Goal: Task Accomplishment & Management: Complete application form

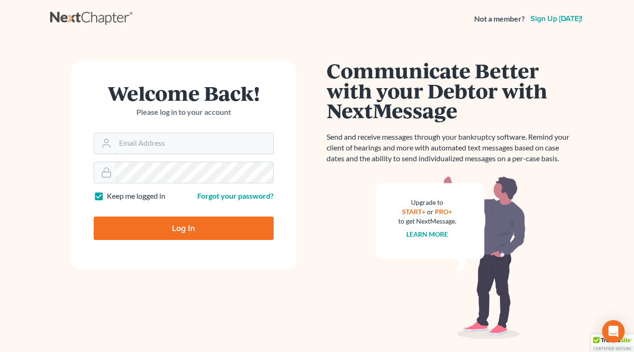
type input "[EMAIL_ADDRESS][DOMAIN_NAME]"
click at [181, 225] on input "Log In" at bounding box center [184, 228] width 180 height 23
type input "Thinking..."
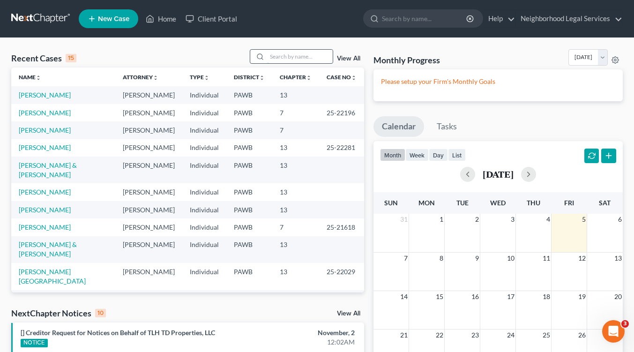
click at [272, 57] on input "search" at bounding box center [300, 57] width 66 height 14
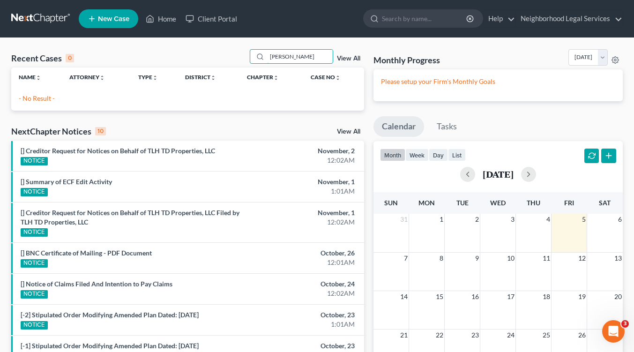
type input "[PERSON_NAME]"
click at [106, 22] on span "New Case" at bounding box center [113, 18] width 31 height 7
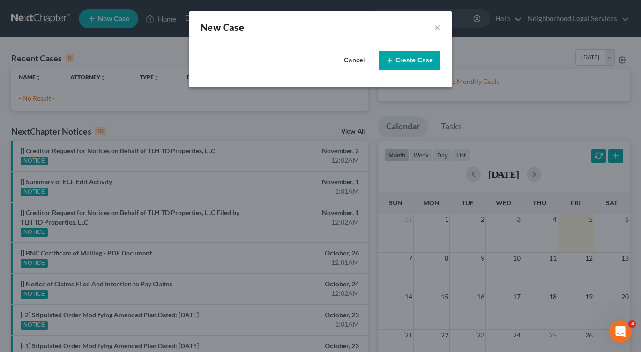
select select "69"
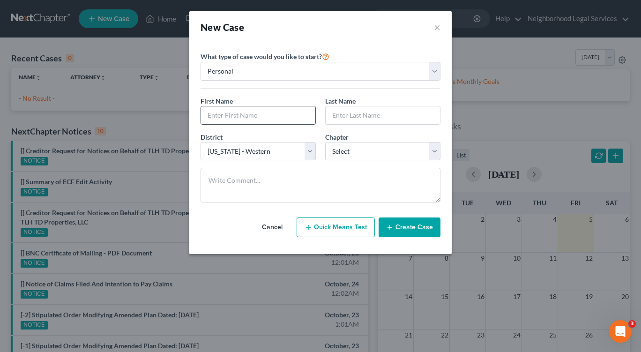
click at [235, 113] on input "text" at bounding box center [258, 115] width 114 height 18
type input "Arloene"
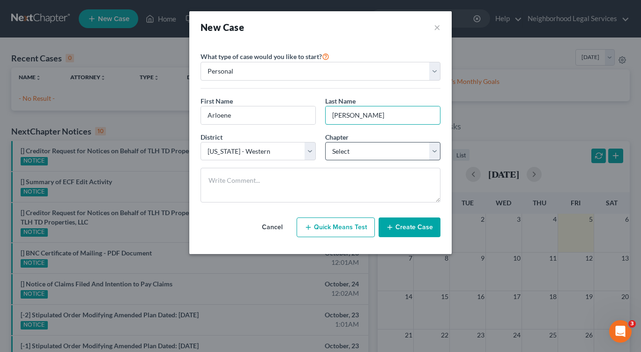
type input "[PERSON_NAME]"
click at [432, 152] on select "Select 7 11 12 13" at bounding box center [382, 151] width 115 height 19
select select "0"
click at [325, 142] on select "Select 7 11 12 13" at bounding box center [382, 151] width 115 height 19
click at [409, 227] on button "Create Case" at bounding box center [410, 227] width 62 height 20
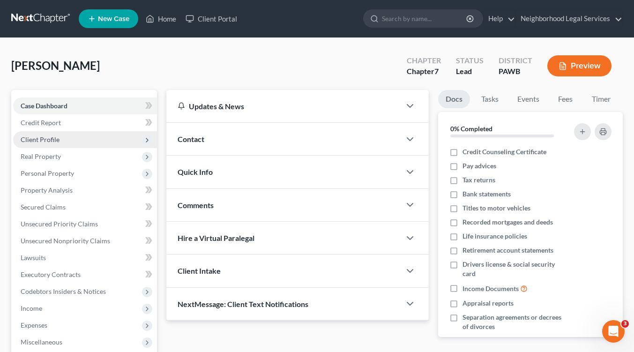
click at [57, 138] on span "Client Profile" at bounding box center [40, 139] width 39 height 8
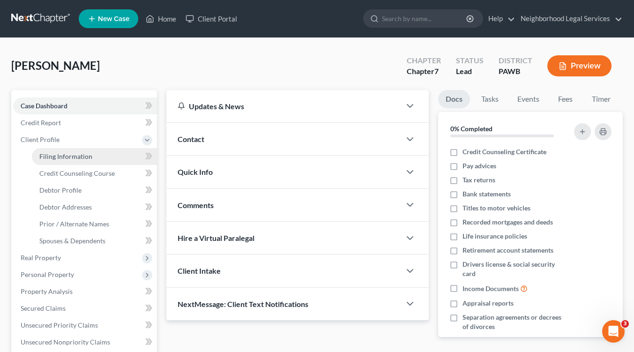
click at [65, 159] on span "Filing Information" at bounding box center [65, 156] width 53 height 8
select select "1"
select select "0"
select select "69"
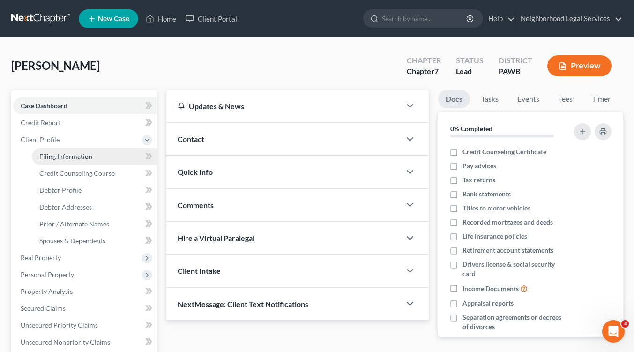
select select "39"
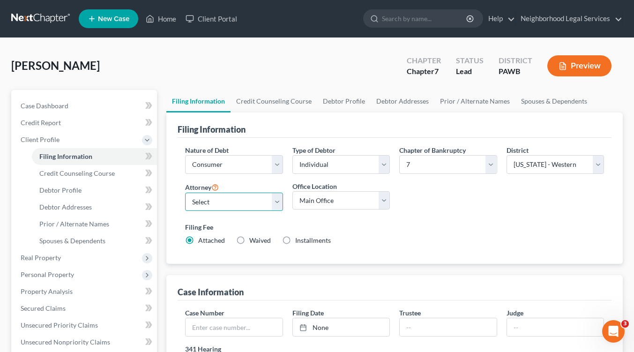
click at [279, 201] on select "Select [PERSON_NAME] [PERSON_NAME] [PERSON_NAME] - PAWB [PERSON_NAME] - PAWB [P…" at bounding box center [233, 202] width 97 height 19
select select "1"
click at [185, 193] on select "Select [PERSON_NAME] [PERSON_NAME] [PERSON_NAME] - PAWB [PERSON_NAME] - PAWB [P…" at bounding box center [233, 202] width 97 height 19
click at [382, 202] on select "Main Office [GEOGRAPHIC_DATA]" at bounding box center [340, 200] width 97 height 19
select select "0"
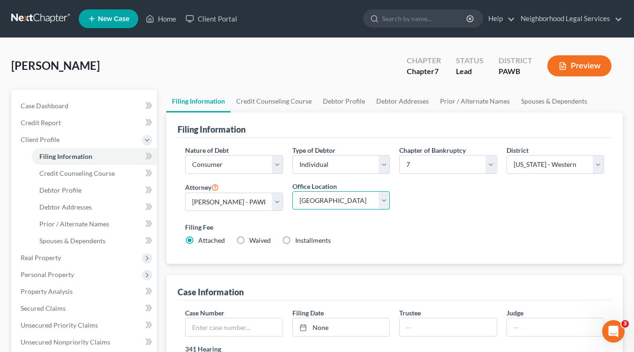
click at [292, 191] on select "Main Office [GEOGRAPHIC_DATA]" at bounding box center [340, 200] width 97 height 19
click at [249, 241] on label "Waived Waived" at bounding box center [260, 240] width 22 height 9
click at [253, 241] on input "Waived Waived" at bounding box center [256, 239] width 6 height 6
radio input "true"
radio input "false"
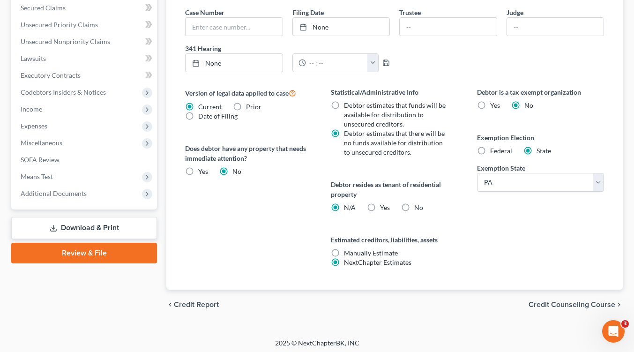
scroll to position [303, 0]
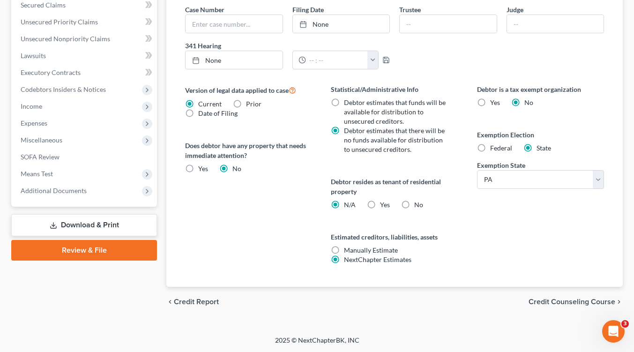
click at [595, 300] on span "Credit Counseling Course" at bounding box center [572, 301] width 87 height 7
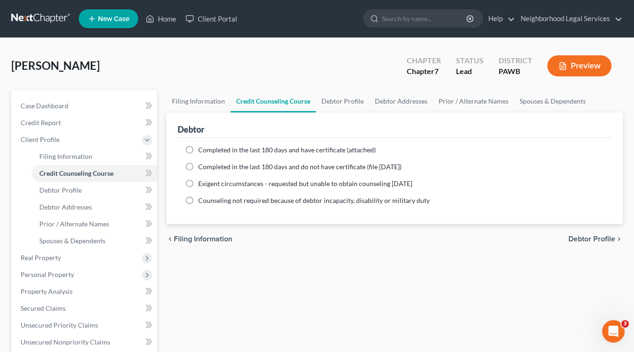
click at [198, 148] on label "Completed in the last 180 days and have certificate (attached)" at bounding box center [287, 149] width 178 height 9
click at [202, 148] on input "Completed in the last 180 days and have certificate (attached)" at bounding box center [205, 148] width 6 height 6
radio input "true"
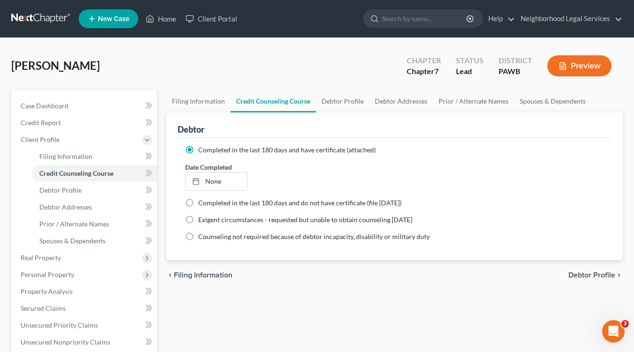
click at [594, 272] on span "Debtor Profile" at bounding box center [592, 274] width 47 height 7
select select "0"
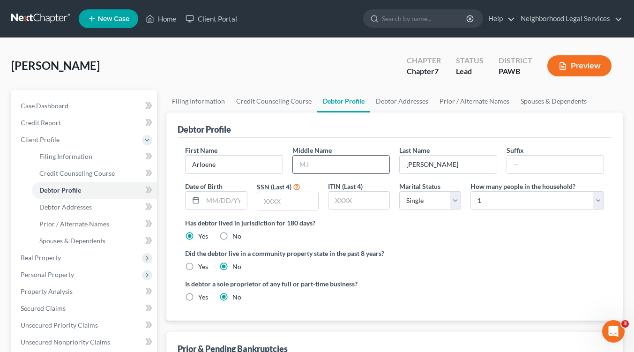
click at [299, 164] on input "text" at bounding box center [341, 165] width 97 height 18
type input "A."
click at [207, 198] on input "text" at bounding box center [225, 201] width 44 height 18
type input "[DATE]"
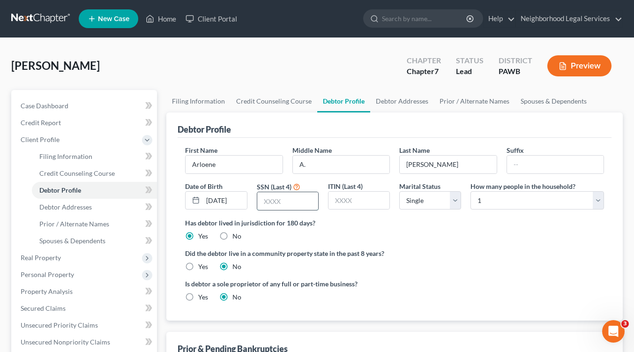
scroll to position [0, 0]
click at [264, 200] on input "text" at bounding box center [287, 201] width 61 height 18
type input "4049"
click at [456, 201] on select "Select Single Married Separated Divorced Widowed" at bounding box center [430, 200] width 62 height 19
select select "2"
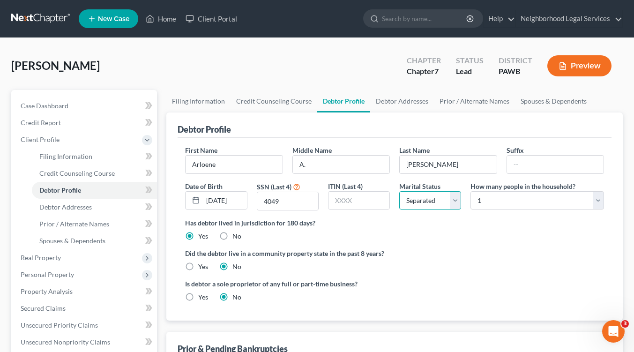
click at [399, 191] on select "Select Single Married Separated Divorced Widowed" at bounding box center [430, 200] width 62 height 19
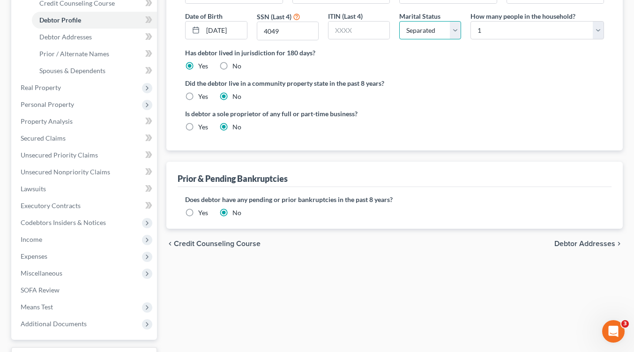
scroll to position [168, 0]
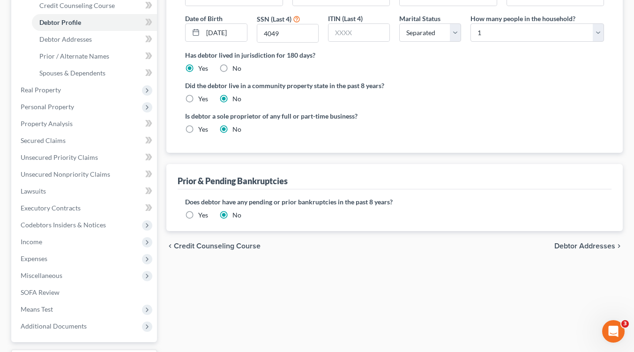
click at [584, 243] on span "Debtor Addresses" at bounding box center [584, 245] width 61 height 7
select select "0"
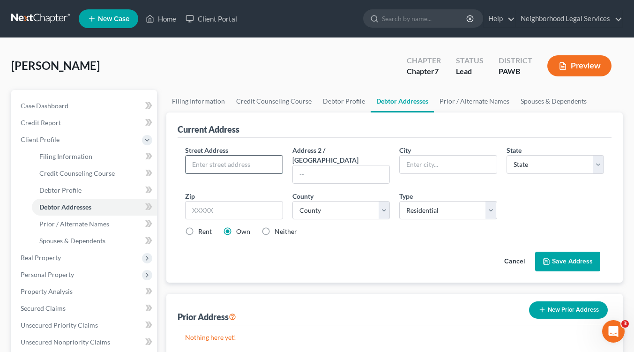
click at [198, 163] on input "text" at bounding box center [234, 165] width 97 height 18
type input "[STREET_ADDRESS]"
click at [413, 166] on input "text" at bounding box center [448, 165] width 97 height 18
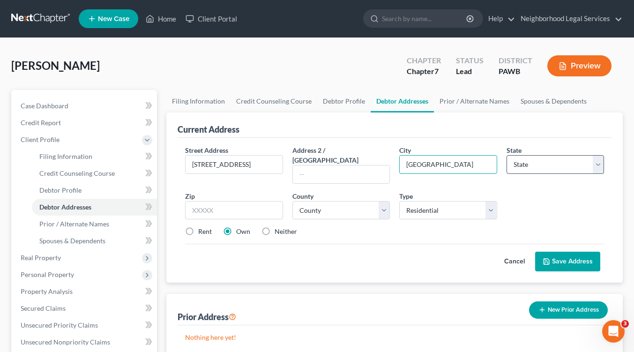
type input "[GEOGRAPHIC_DATA]"
click at [602, 164] on select "State [US_STATE] AK AR AZ CA CO CT DE DC [GEOGRAPHIC_DATA] [GEOGRAPHIC_DATA] GU…" at bounding box center [555, 164] width 97 height 19
select select "39"
click at [507, 155] on select "State [US_STATE] AK AR AZ CA CO CT DE DC [GEOGRAPHIC_DATA] [GEOGRAPHIC_DATA] GU…" at bounding box center [555, 164] width 97 height 19
click at [210, 201] on input "text" at bounding box center [233, 210] width 97 height 19
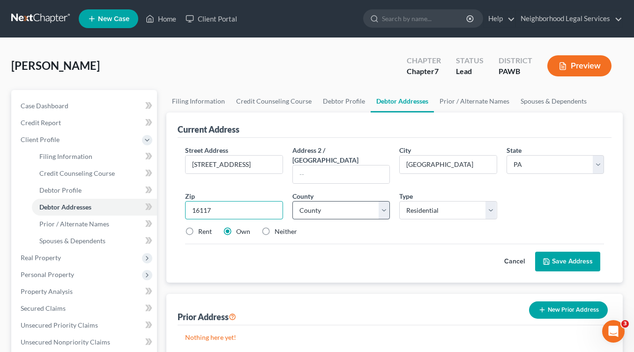
type input "16117"
click at [383, 201] on select "County [GEOGRAPHIC_DATA] [GEOGRAPHIC_DATA] [GEOGRAPHIC_DATA] [GEOGRAPHIC_DATA] …" at bounding box center [340, 210] width 97 height 19
select select "36"
click at [292, 201] on select "County [GEOGRAPHIC_DATA] [GEOGRAPHIC_DATA] [GEOGRAPHIC_DATA] [GEOGRAPHIC_DATA] …" at bounding box center [340, 210] width 97 height 19
click at [559, 253] on button "Save Address" at bounding box center [567, 262] width 65 height 20
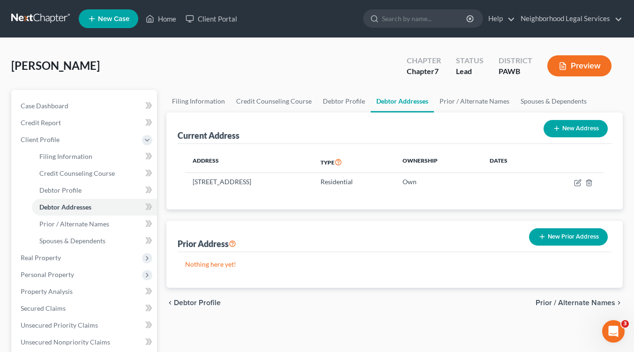
click at [583, 303] on span "Prior / Alternate Names" at bounding box center [576, 302] width 80 height 7
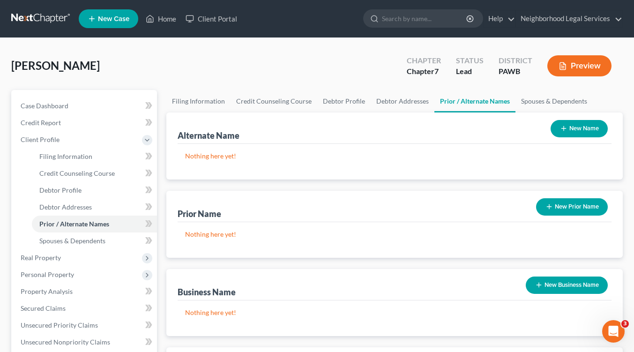
click at [569, 206] on button "New Prior Name" at bounding box center [572, 206] width 72 height 17
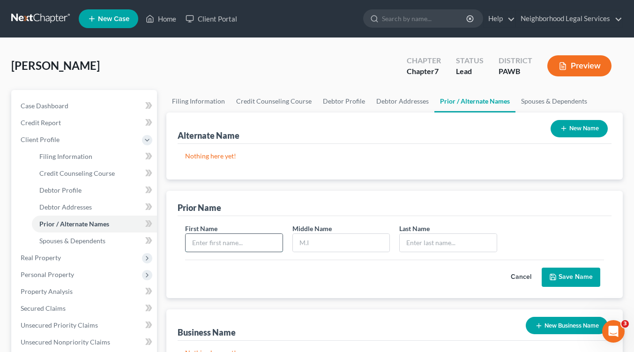
click at [216, 237] on input "text" at bounding box center [234, 243] width 97 height 18
type input "Arloene"
type input "A."
type input "Bastide"
click at [576, 277] on button "Save Name" at bounding box center [571, 278] width 59 height 20
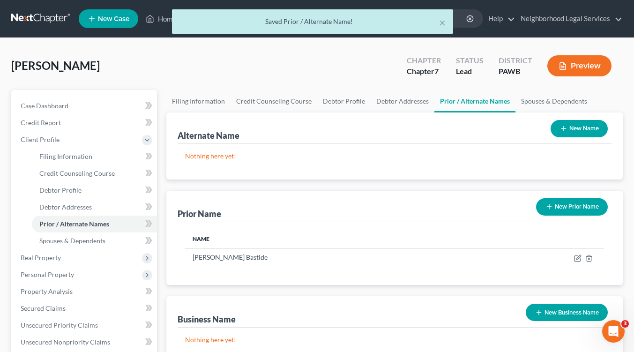
click at [576, 206] on button "New Prior Name" at bounding box center [572, 206] width 72 height 17
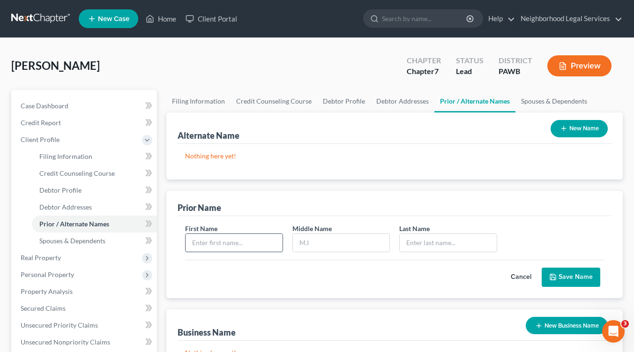
click at [198, 244] on input "text" at bounding box center [234, 243] width 97 height 18
type input "Arloene"
type input "A."
type input "[PERSON_NAME]"
click at [569, 277] on button "Save Name" at bounding box center [571, 278] width 59 height 20
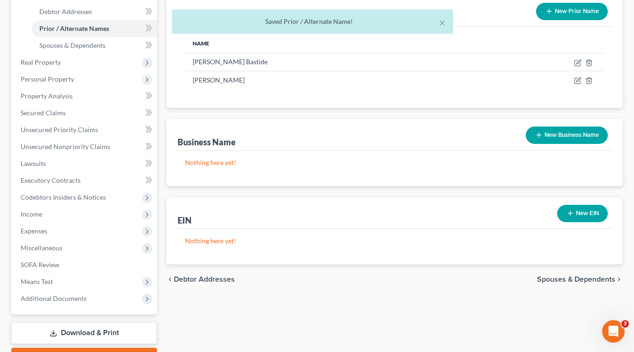
scroll to position [237, 0]
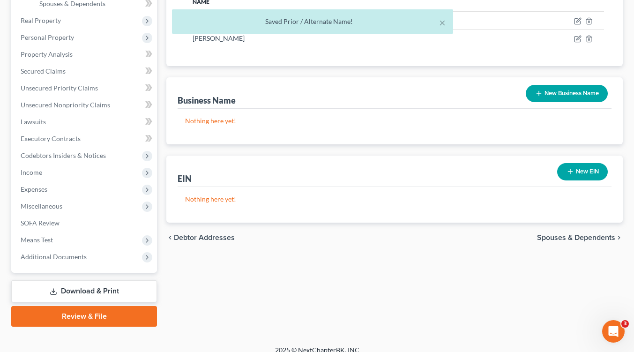
click at [594, 236] on span "Spouses & Dependents" at bounding box center [576, 237] width 78 height 7
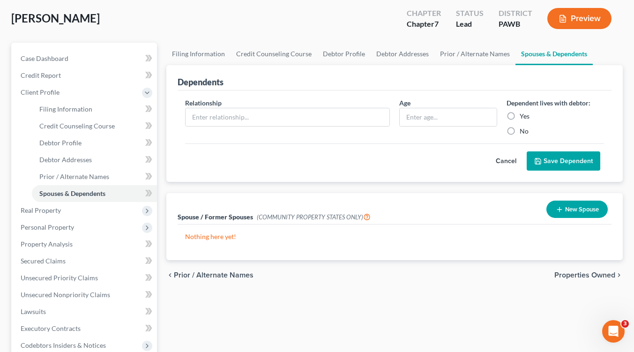
scroll to position [48, 0]
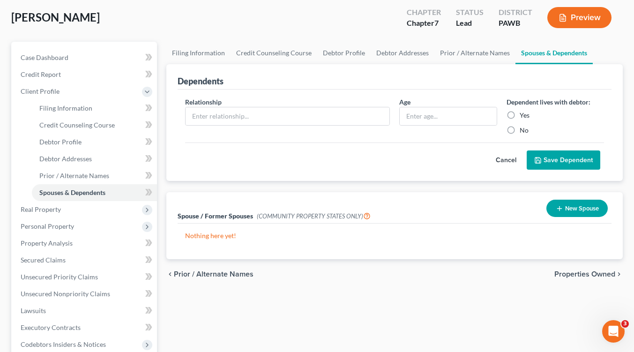
click at [591, 273] on span "Properties Owned" at bounding box center [584, 273] width 61 height 7
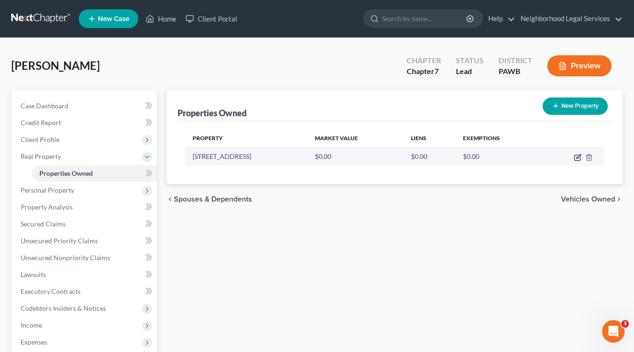
click at [576, 157] on icon "button" at bounding box center [577, 157] width 7 height 7
select select "39"
select select "36"
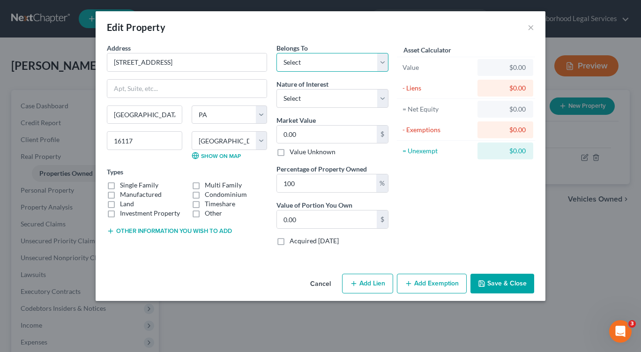
click at [382, 63] on select "Select Debtor 1 Only Debtor 2 Only Debtor 1 And Debtor 2 Only At Least One Of T…" at bounding box center [333, 62] width 112 height 19
select select "3"
click at [277, 53] on select "Select Debtor 1 Only Debtor 2 Only Debtor 1 And Debtor 2 Only At Least One Of T…" at bounding box center [333, 62] width 112 height 19
click at [382, 101] on select "Select Fee Simple Joint Tenant Life Estate Equitable Interest Future Interest T…" at bounding box center [333, 98] width 112 height 19
select select "5"
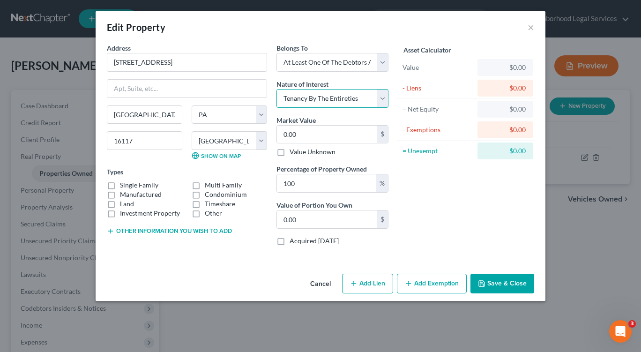
click at [277, 89] on select "Select Fee Simple Joint Tenant Life Estate Equitable Interest Future Interest T…" at bounding box center [333, 98] width 112 height 19
type input "2"
type input "2.00"
type input "24"
type input "24.00"
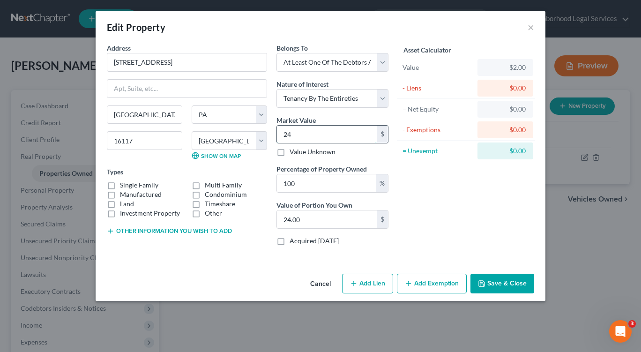
type input "240"
type input "240.00"
type input "2400"
type input "2,400.00"
type input "2,4000"
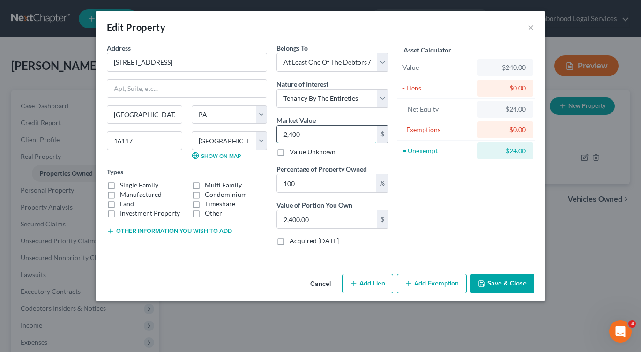
type input "24,000.00"
type input "24,0000"
type input "240,000.00"
type input "240,000"
click at [431, 282] on button "Add Exemption" at bounding box center [432, 284] width 70 height 20
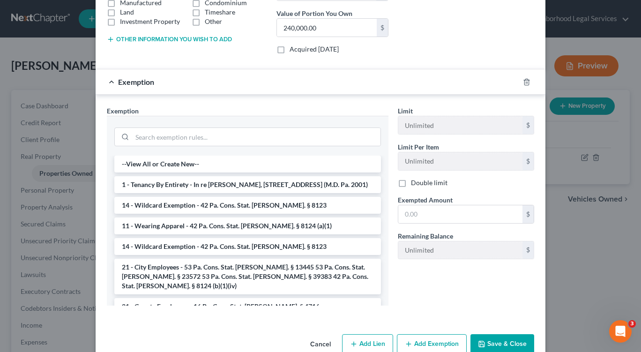
scroll to position [193, 0]
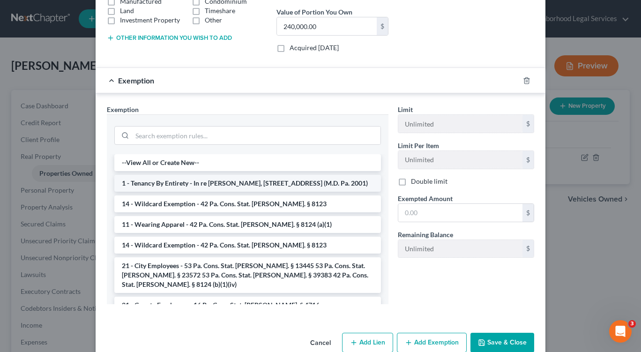
click at [227, 182] on li "1 - Tenancy By Entirety - In re [PERSON_NAME], [STREET_ADDRESS] (M.D. Pa. 2001)" at bounding box center [247, 183] width 267 height 17
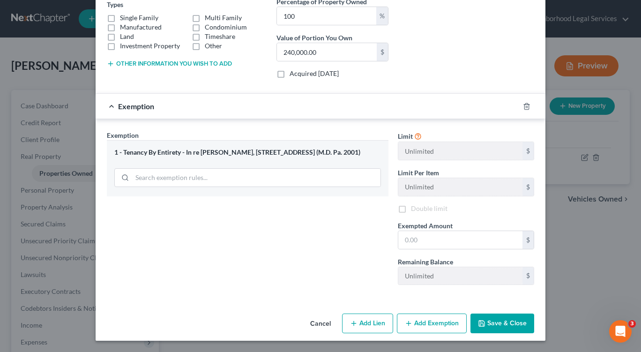
scroll to position [167, 0]
click at [399, 239] on input "text" at bounding box center [460, 240] width 124 height 18
type input "240,000"
click at [497, 327] on button "Save & Close" at bounding box center [503, 324] width 64 height 20
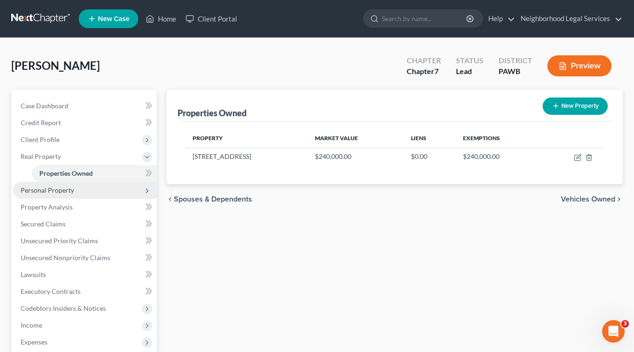
click at [48, 190] on span "Personal Property" at bounding box center [47, 190] width 53 height 8
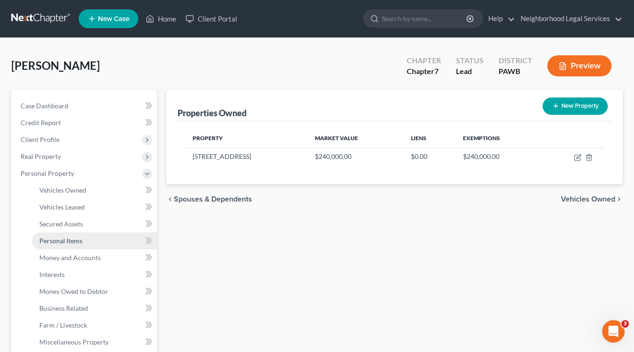
click at [62, 241] on span "Personal Items" at bounding box center [60, 241] width 43 height 8
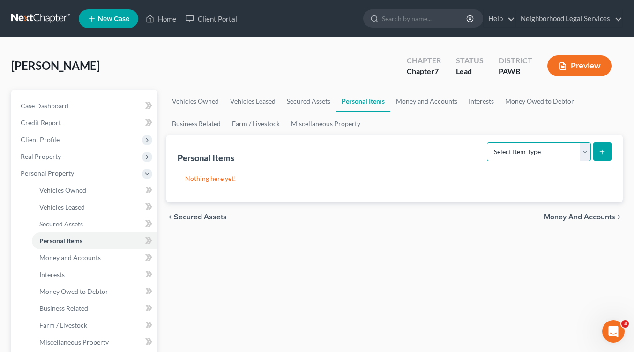
click at [585, 152] on select "Select Item Type Clothing Collectibles Of Value Electronics Firearms Household …" at bounding box center [539, 151] width 104 height 19
select select "clothing"
click at [488, 142] on select "Select Item Type Clothing Collectibles Of Value Electronics Firearms Household …" at bounding box center [539, 151] width 104 height 19
click at [604, 150] on icon "submit" at bounding box center [601, 151] width 7 height 7
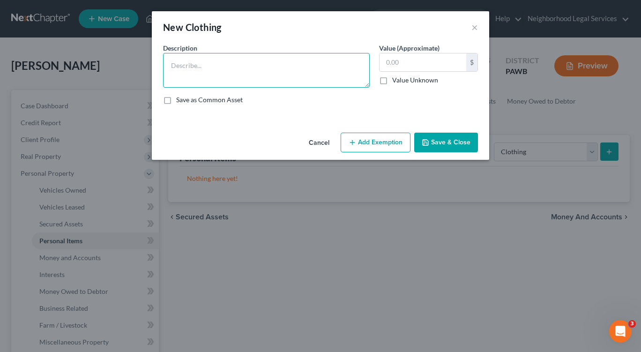
click at [175, 60] on textarea at bounding box center [266, 70] width 207 height 35
type textarea "Debtor's personal clothing"
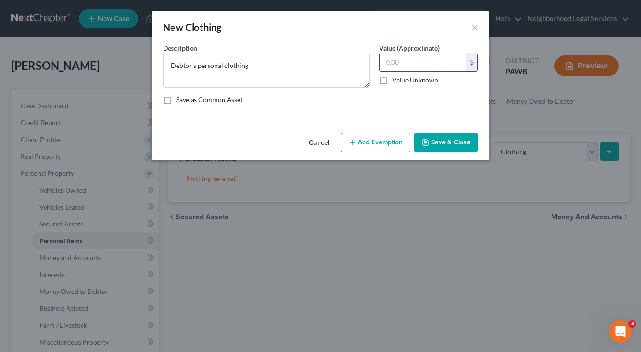
click at [387, 64] on input "text" at bounding box center [423, 62] width 87 height 18
type input "200"
click at [361, 144] on button "Add Exemption" at bounding box center [376, 143] width 70 height 20
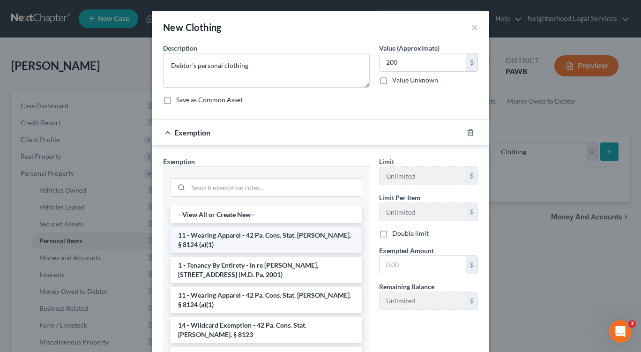
click at [288, 238] on li "11 - Wearing Apparel - 42 Pa. Cons. Stat. [PERSON_NAME]. § 8124 (a)(1)" at bounding box center [267, 240] width 192 height 26
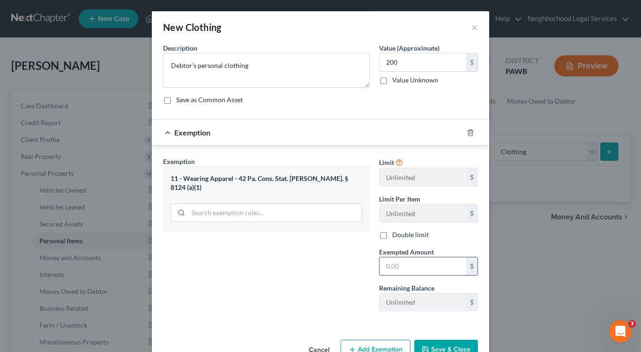
click at [383, 267] on input "text" at bounding box center [423, 266] width 87 height 18
type input "200"
click at [444, 345] on button "Save & Close" at bounding box center [446, 350] width 64 height 20
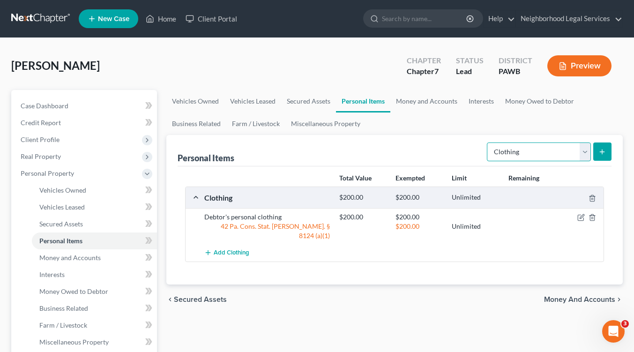
click at [584, 151] on select "Select Item Type Clothing Collectibles Of Value Electronics Firearms Household …" at bounding box center [539, 151] width 104 height 19
select select "household_goods"
click at [488, 142] on select "Select Item Type Clothing Collectibles Of Value Electronics Firearms Household …" at bounding box center [539, 151] width 104 height 19
click at [603, 152] on line "submit" at bounding box center [602, 152] width 4 height 0
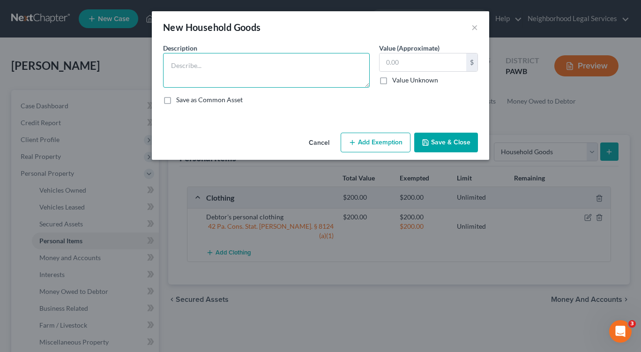
click at [165, 62] on textarea at bounding box center [266, 70] width 207 height 35
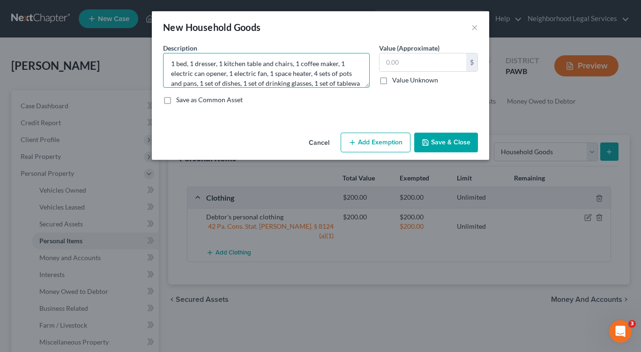
scroll to position [12, 0]
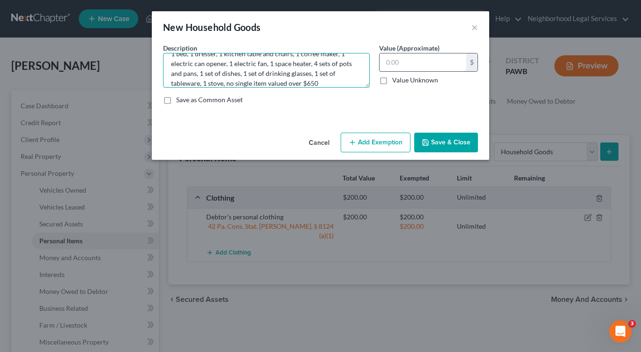
type textarea "1 bed, 1 dresser, 1 kitchen table and chairs, 1 coffee maker, 1 electric can op…"
click at [387, 64] on input "text" at bounding box center [423, 62] width 87 height 18
type input "350"
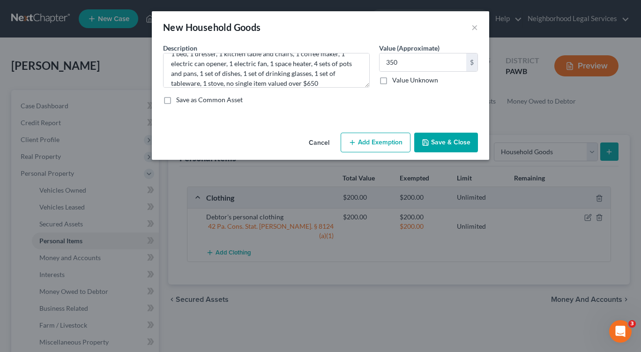
click at [372, 142] on button "Add Exemption" at bounding box center [376, 143] width 70 height 20
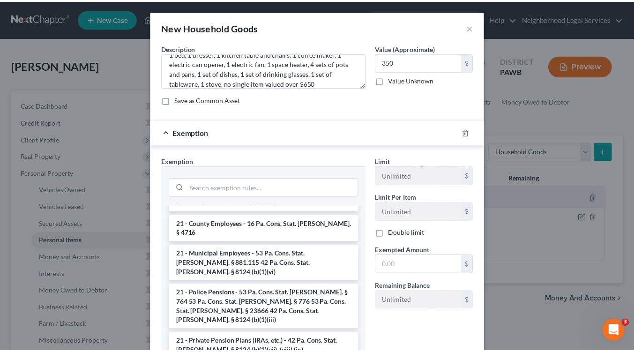
scroll to position [0, 0]
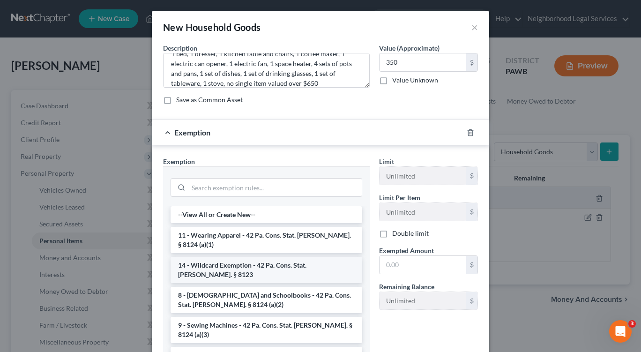
click at [265, 257] on li "14 - Wildcard Exemption - 42 Pa. Cons. Stat. [PERSON_NAME]. § 8123" at bounding box center [267, 270] width 192 height 26
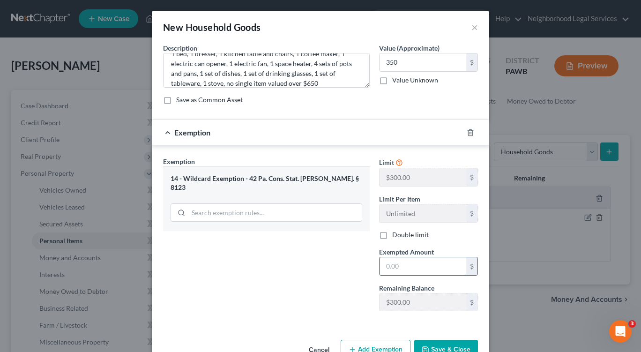
click at [382, 270] on input "text" at bounding box center [423, 266] width 87 height 18
type input "3"
type input "300"
click at [440, 348] on button "Save & Close" at bounding box center [446, 350] width 64 height 20
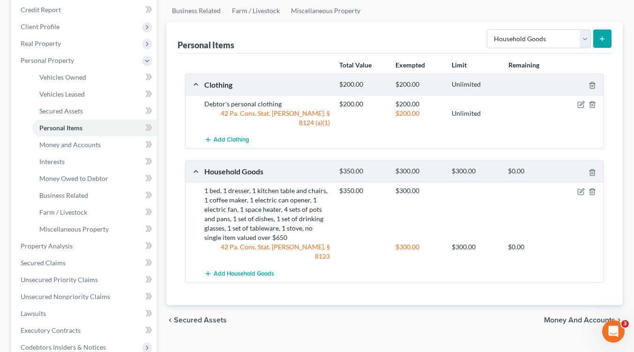
scroll to position [115, 0]
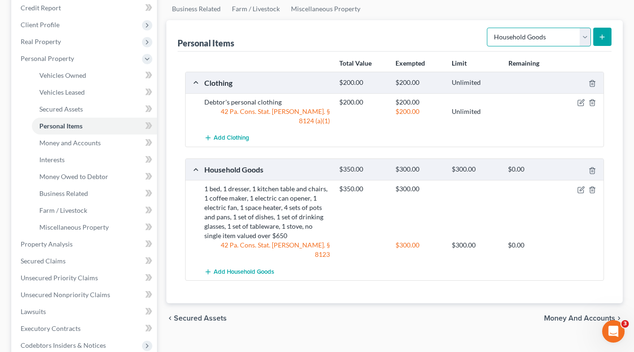
click at [587, 37] on select "Select Item Type Clothing Collectibles Of Value Electronics Firearms Household …" at bounding box center [539, 37] width 104 height 19
select select "electronics"
click at [488, 28] on select "Select Item Type Clothing Collectibles Of Value Electronics Firearms Household …" at bounding box center [539, 37] width 104 height 19
click at [605, 37] on icon "submit" at bounding box center [601, 36] width 7 height 7
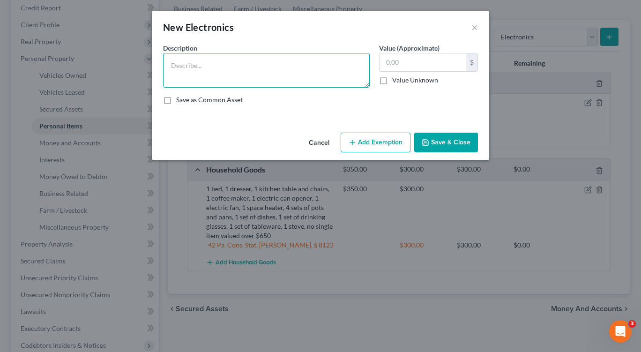
click at [178, 61] on textarea at bounding box center [266, 70] width 207 height 35
type textarea "1 television, 1 personal computer, 1 stereo"
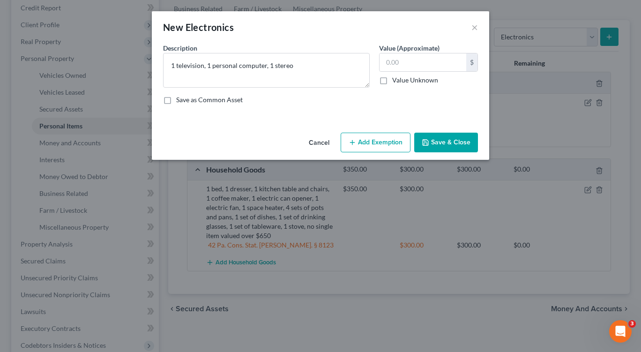
click at [449, 144] on button "Save & Close" at bounding box center [446, 143] width 64 height 20
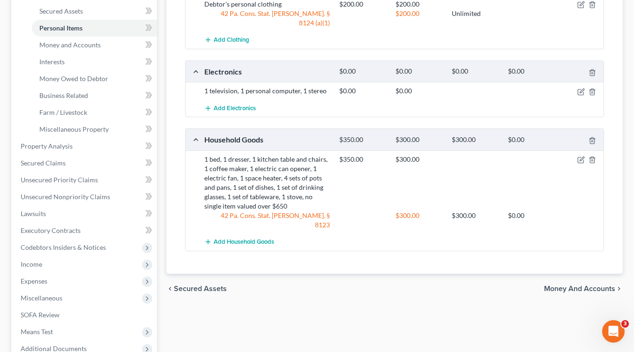
scroll to position [220, 0]
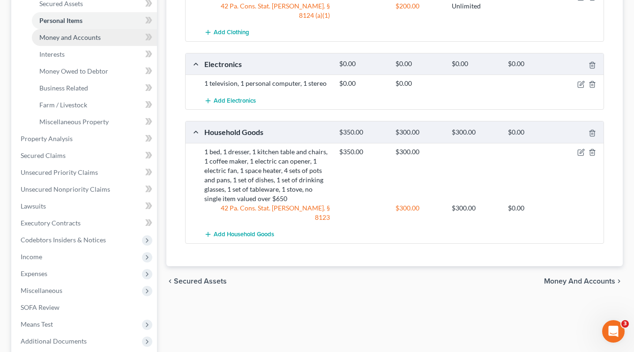
click at [93, 40] on span "Money and Accounts" at bounding box center [69, 37] width 61 height 8
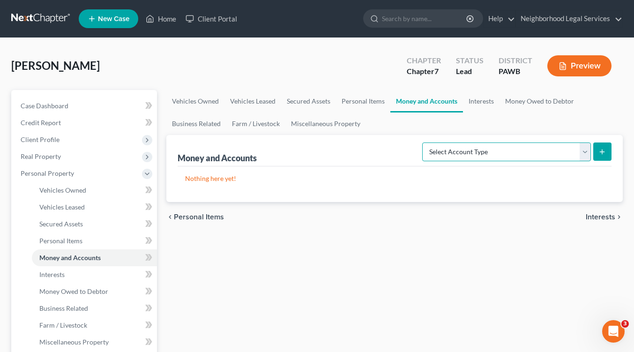
click at [584, 150] on select "Select Account Type Brokerage Cash on Hand Certificates of Deposit Checking Acc…" at bounding box center [506, 151] width 169 height 19
select select "checking"
click at [424, 142] on select "Select Account Type Brokerage Cash on Hand Certificates of Deposit Checking Acc…" at bounding box center [506, 151] width 169 height 19
click at [600, 153] on icon "submit" at bounding box center [601, 151] width 7 height 7
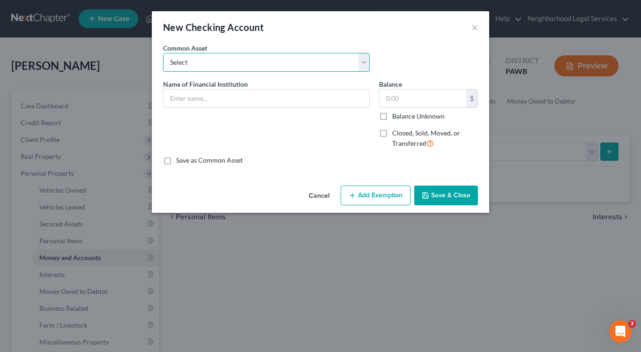
click at [184, 61] on select "Select Branch Booking & Trust Company BBT PNC" at bounding box center [266, 62] width 207 height 19
click at [166, 139] on div "Name of Financial Institution *" at bounding box center [266, 117] width 216 height 77
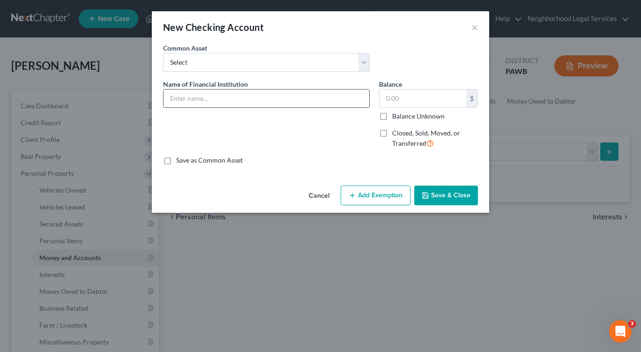
click at [190, 100] on input "text" at bounding box center [267, 99] width 206 height 18
type input "Huntington Bank"
click at [392, 99] on input "text" at bounding box center [423, 99] width 87 height 18
type input "2,014.14"
click at [381, 195] on button "Add Exemption" at bounding box center [376, 196] width 70 height 20
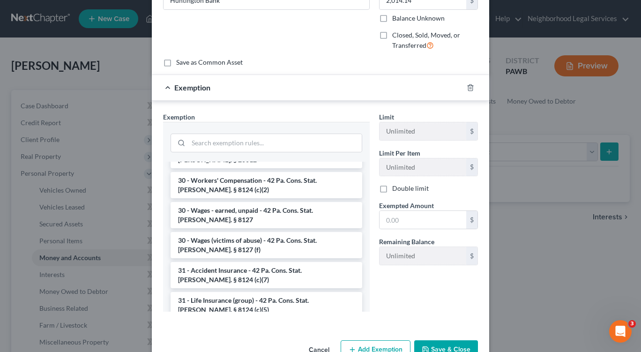
scroll to position [519, 0]
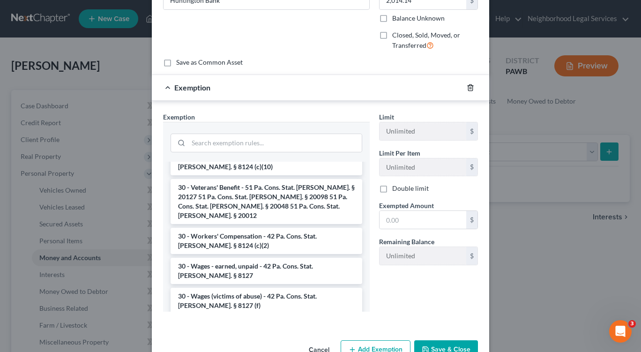
click at [467, 87] on icon "button" at bounding box center [470, 87] width 7 height 7
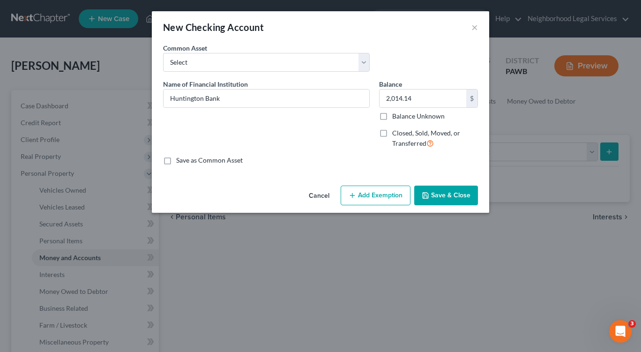
click at [445, 195] on button "Save & Close" at bounding box center [446, 196] width 64 height 20
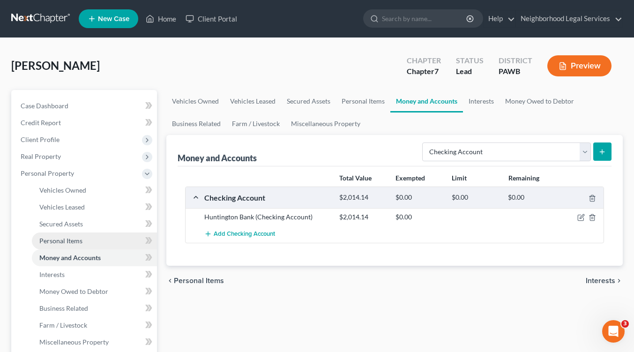
click at [60, 239] on span "Personal Items" at bounding box center [60, 241] width 43 height 8
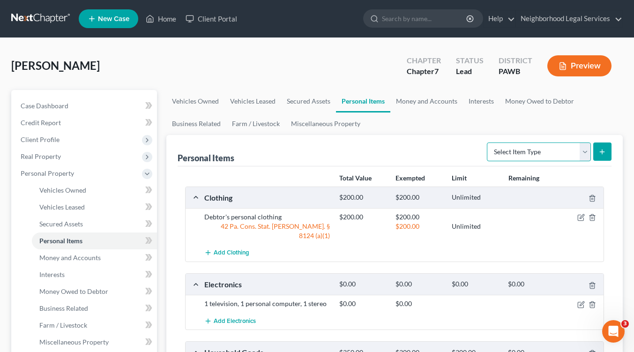
click at [585, 150] on select "Select Item Type Clothing Collectibles Of Value Electronics Firearms Household …" at bounding box center [539, 151] width 104 height 19
select select "jewelry"
click at [488, 142] on select "Select Item Type Clothing Collectibles Of Value Electronics Firearms Household …" at bounding box center [539, 151] width 104 height 19
click at [599, 154] on icon "submit" at bounding box center [601, 151] width 7 height 7
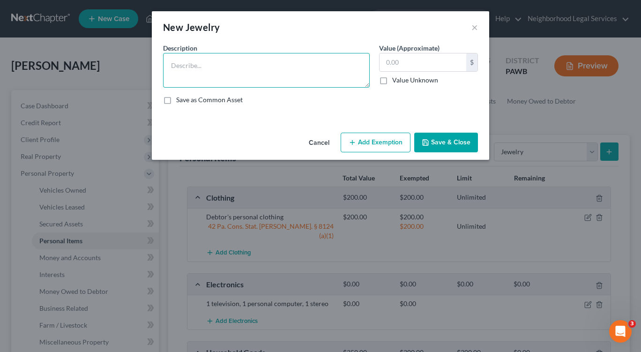
click at [174, 64] on textarea at bounding box center [266, 70] width 207 height 35
type textarea "Wedding ring"
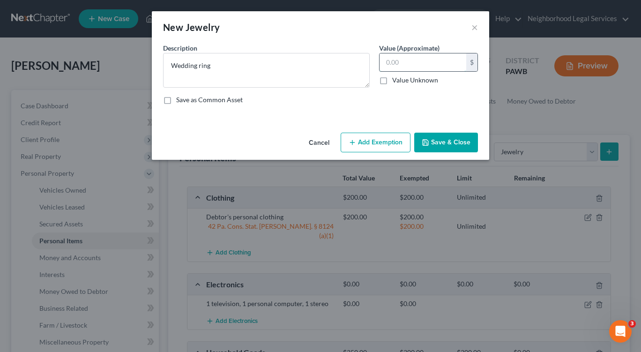
click at [385, 62] on input "text" at bounding box center [423, 62] width 87 height 18
type input "200"
click at [374, 144] on button "Add Exemption" at bounding box center [376, 143] width 70 height 20
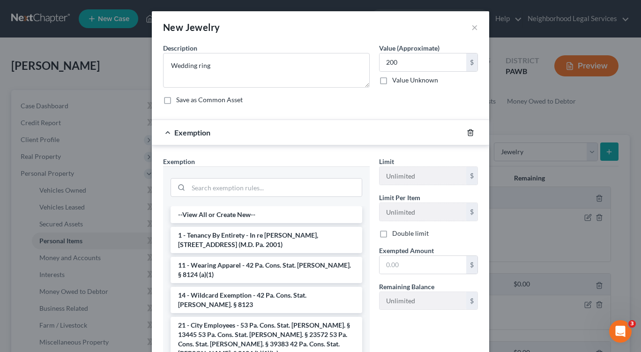
click at [467, 134] on icon "button" at bounding box center [470, 132] width 7 height 7
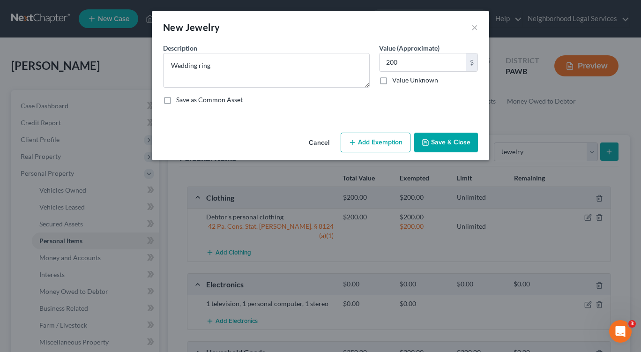
click at [459, 144] on button "Save & Close" at bounding box center [446, 143] width 64 height 20
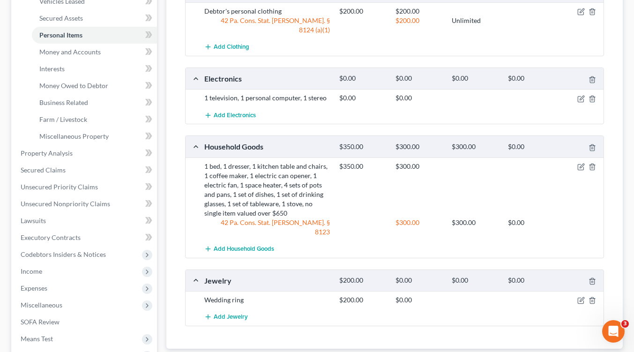
scroll to position [202, 0]
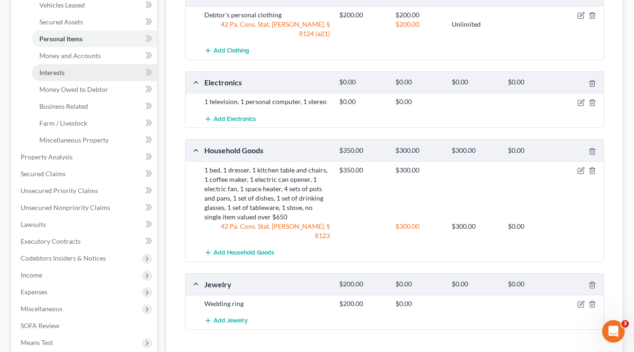
click at [67, 71] on link "Interests" at bounding box center [94, 72] width 125 height 17
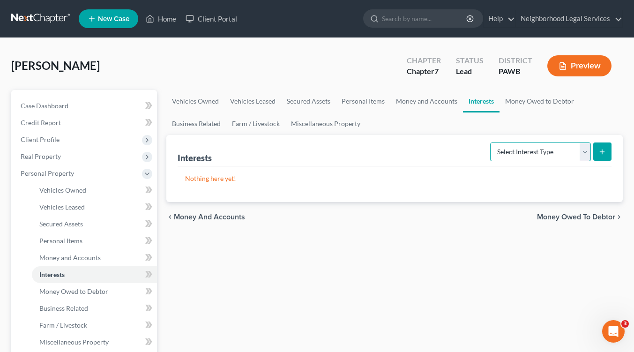
click at [583, 152] on select "Select Interest Type 401K Annuity Bond Education IRA Government Bond Government…" at bounding box center [540, 151] width 101 height 19
select select "term_life_insurance"
click at [491, 142] on select "Select Interest Type 401K Annuity Bond Education IRA Government Bond Government…" at bounding box center [540, 151] width 101 height 19
click at [605, 154] on icon "submit" at bounding box center [601, 151] width 7 height 7
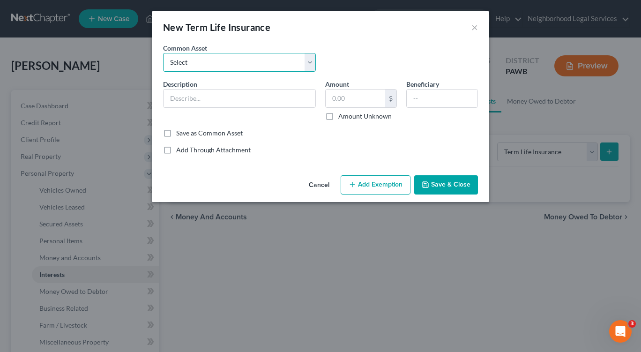
click at [308, 65] on select "Select Life insurance through employer" at bounding box center [239, 62] width 153 height 19
click at [204, 64] on select "Select Life insurance through employer" at bounding box center [239, 62] width 153 height 19
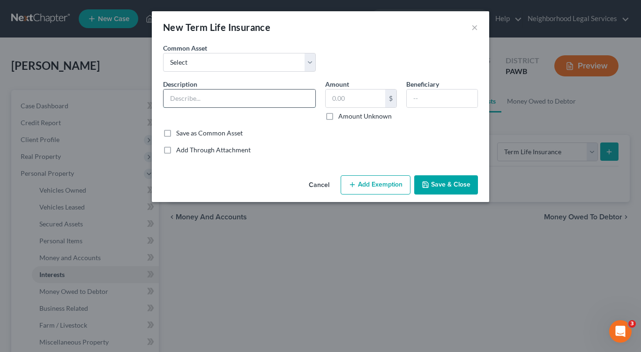
click at [185, 98] on input "text" at bounding box center [240, 99] width 152 height 18
type input "Term life insurance policy with Globe Life"
click at [332, 99] on input "text" at bounding box center [356, 99] width 60 height 18
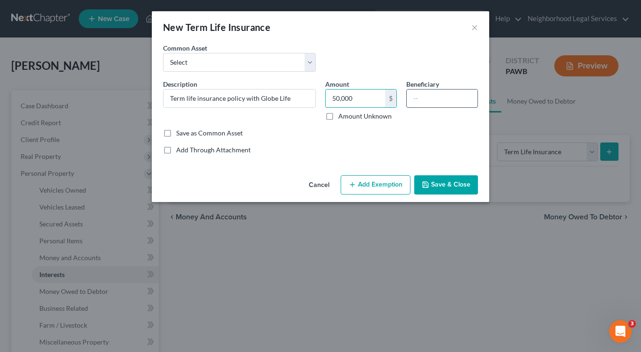
type input "50,000"
click at [422, 97] on input "text" at bounding box center [442, 99] width 71 height 18
type input "[PERSON_NAME]"
click at [373, 192] on button "Add Exemption" at bounding box center [376, 185] width 70 height 20
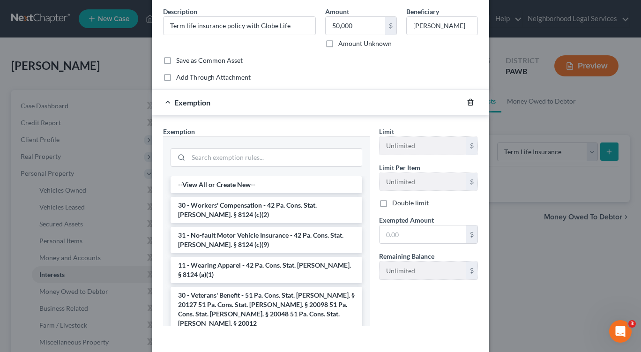
click at [467, 100] on icon "button" at bounding box center [470, 101] width 7 height 7
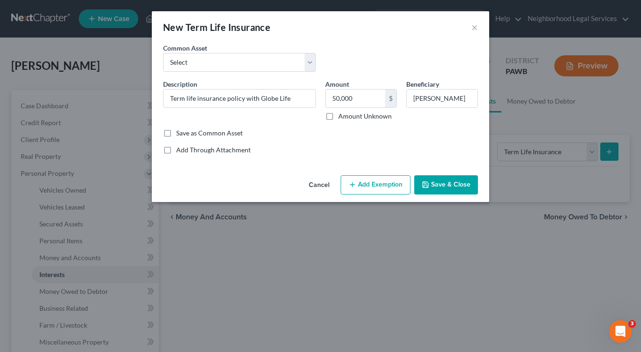
click at [448, 185] on button "Save & Close" at bounding box center [446, 185] width 64 height 20
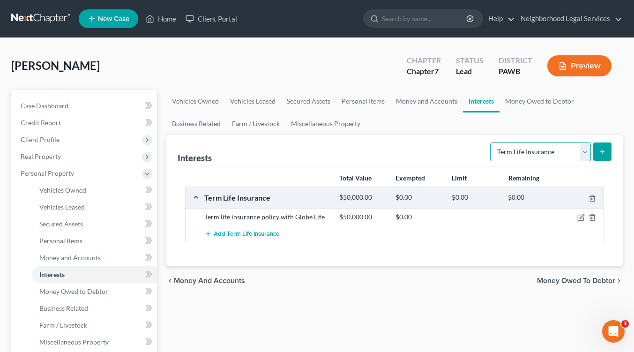
click at [585, 152] on select "Select Interest Type 401K Annuity Bond Education IRA Government Bond Government…" at bounding box center [540, 151] width 101 height 19
select select "stock"
click at [491, 142] on select "Select Interest Type 401K Annuity Bond Education IRA Government Bond Government…" at bounding box center [540, 151] width 101 height 19
click at [602, 153] on line "submit" at bounding box center [602, 152] width 0 height 4
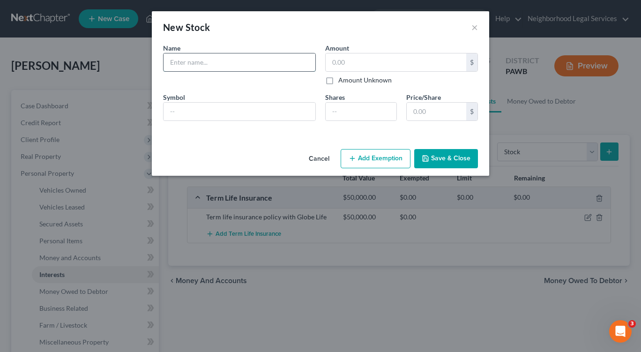
click at [199, 65] on input "text" at bounding box center [240, 62] width 152 height 18
type input "Stock in Verizon"
click at [334, 60] on input "text" at bounding box center [396, 62] width 141 height 18
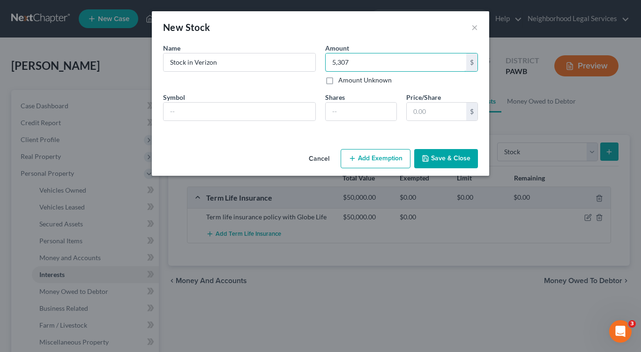
type input "5,307"
click at [383, 158] on button "Add Exemption" at bounding box center [376, 159] width 70 height 20
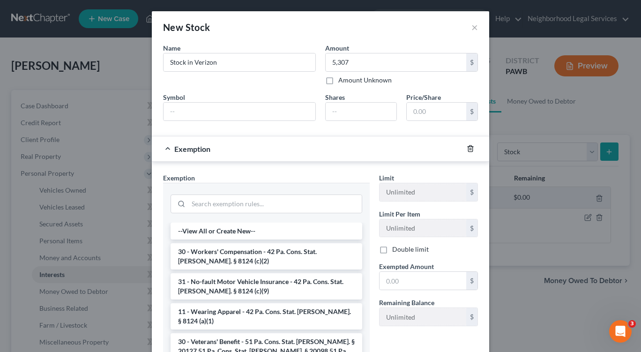
click at [467, 149] on icon "button" at bounding box center [470, 148] width 7 height 7
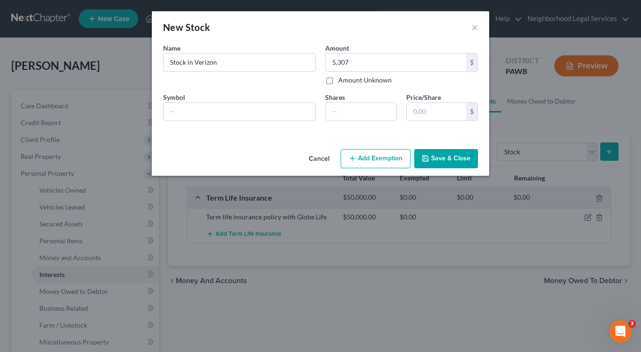
click at [449, 161] on button "Save & Close" at bounding box center [446, 159] width 64 height 20
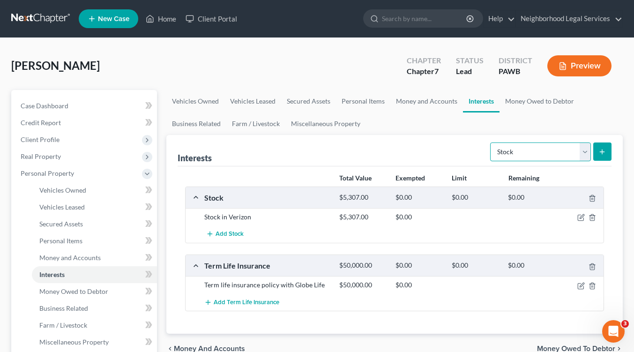
click at [584, 153] on select "Select Interest Type 401K Annuity Bond Education IRA Government Bond Government…" at bounding box center [540, 151] width 101 height 19
select select "annuity"
click at [491, 142] on select "Select Interest Type 401K Annuity Bond Education IRA Government Bond Government…" at bounding box center [540, 151] width 101 height 19
click at [603, 153] on icon "submit" at bounding box center [601, 151] width 7 height 7
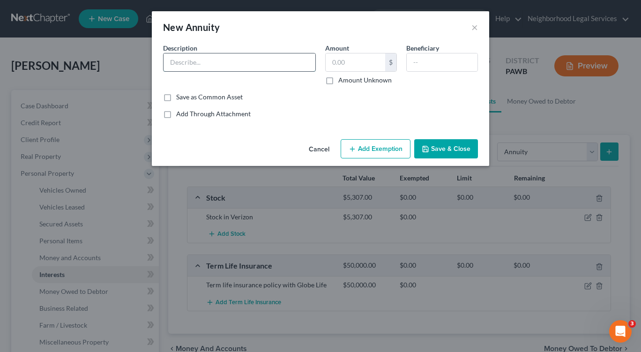
click at [170, 63] on input "text" at bounding box center [240, 62] width 152 height 18
type input "Allianz nnuity"
click at [376, 153] on button "Add Exemption" at bounding box center [376, 149] width 70 height 20
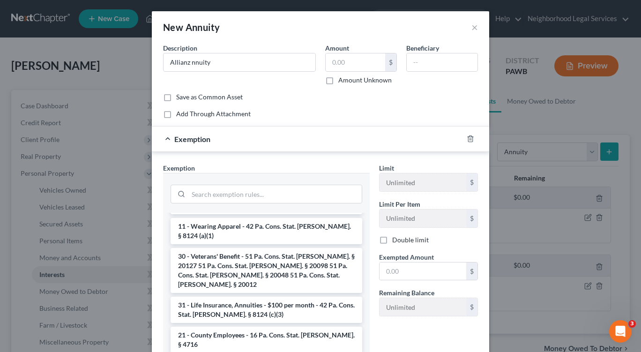
scroll to position [84, 0]
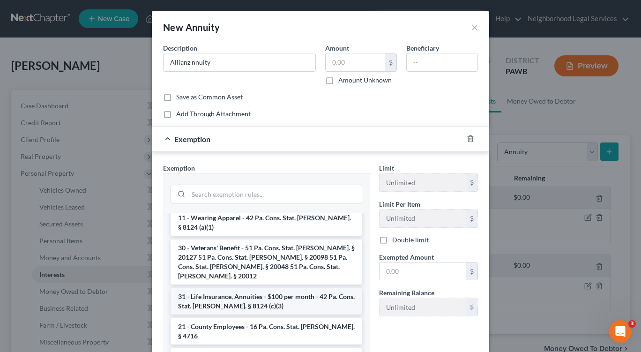
click at [296, 288] on li "31 - Life Insurance, Annuities - $100 per month - 42 Pa. Cons. Stat. [PERSON_NA…" at bounding box center [267, 301] width 192 height 26
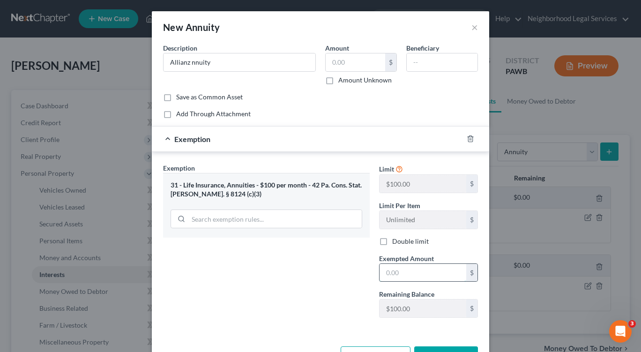
click at [380, 272] on input "text" at bounding box center [423, 273] width 87 height 18
type input "100"
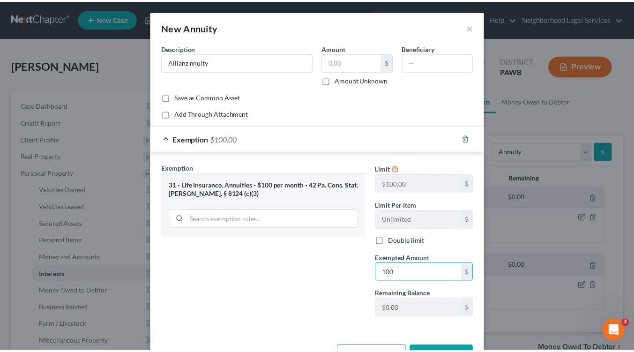
scroll to position [33, 0]
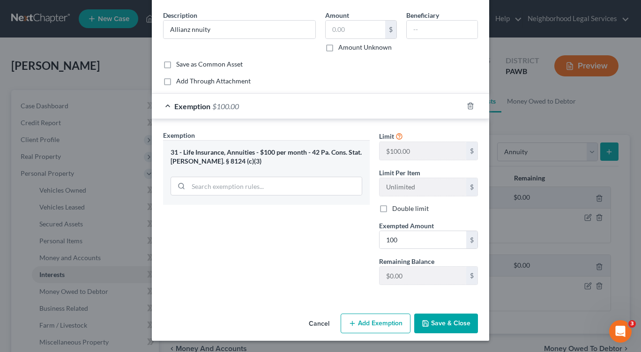
click at [438, 325] on button "Save & Close" at bounding box center [446, 324] width 64 height 20
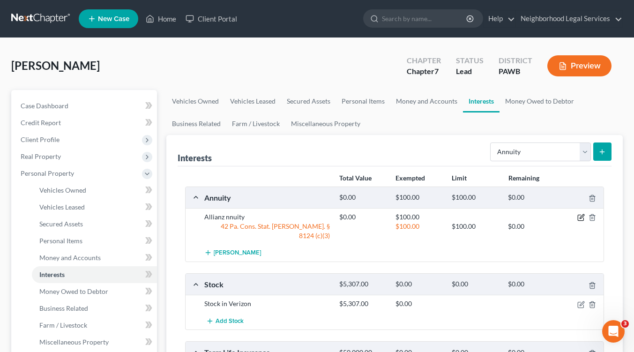
click at [580, 218] on icon "button" at bounding box center [580, 217] width 7 height 7
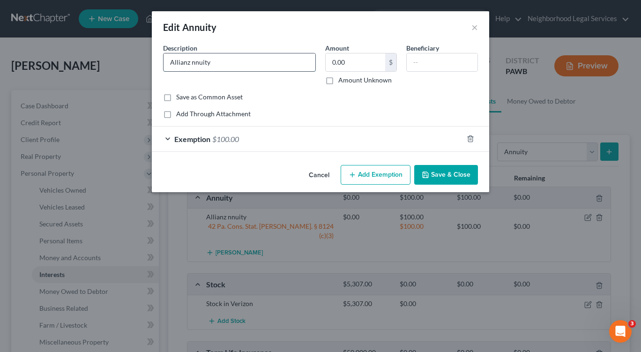
click at [193, 63] on input "Allianz nnuity" at bounding box center [240, 62] width 152 height 18
type input "Allianz annuity"
type input "112"
click at [445, 175] on button "Save & Close" at bounding box center [446, 175] width 64 height 20
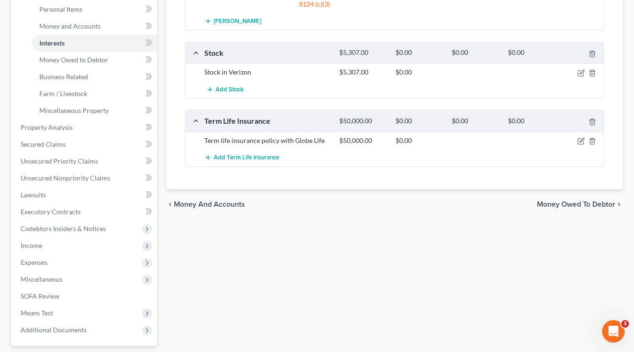
scroll to position [248, 0]
